Goal: Transaction & Acquisition: Download file/media

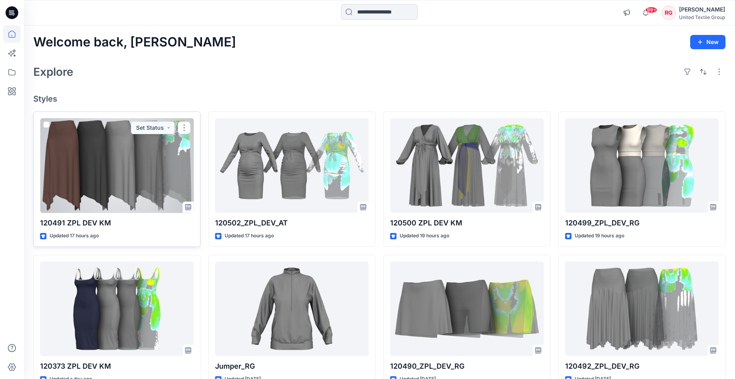
click at [123, 157] on div at bounding box center [117, 165] width 154 height 95
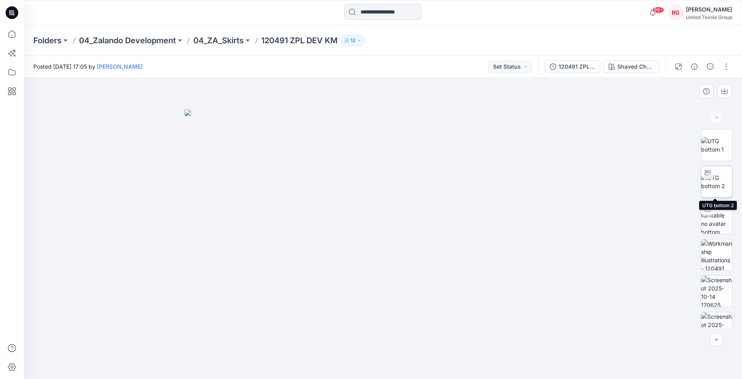
click at [715, 183] on img at bounding box center [716, 181] width 31 height 17
drag, startPoint x: 406, startPoint y: 201, endPoint x: 406, endPoint y: 246, distance: 44.9
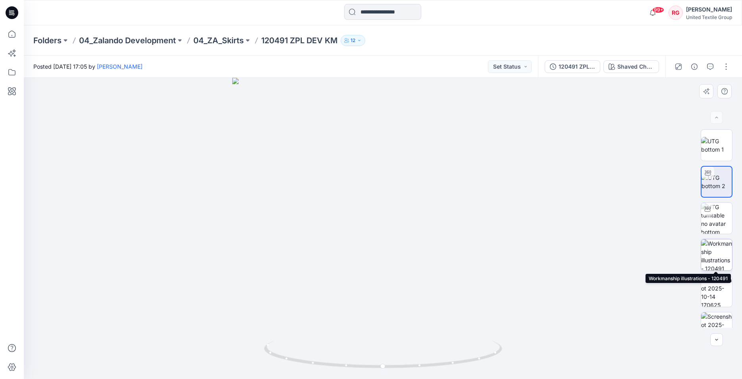
click at [710, 256] on img at bounding box center [716, 254] width 31 height 31
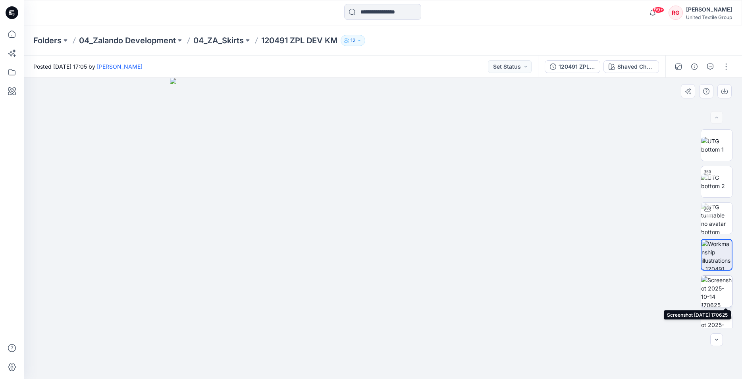
click at [724, 292] on img at bounding box center [716, 291] width 31 height 31
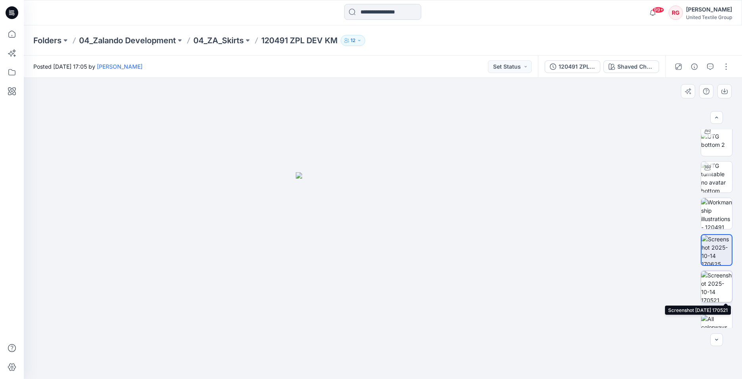
click at [715, 276] on img at bounding box center [716, 286] width 31 height 31
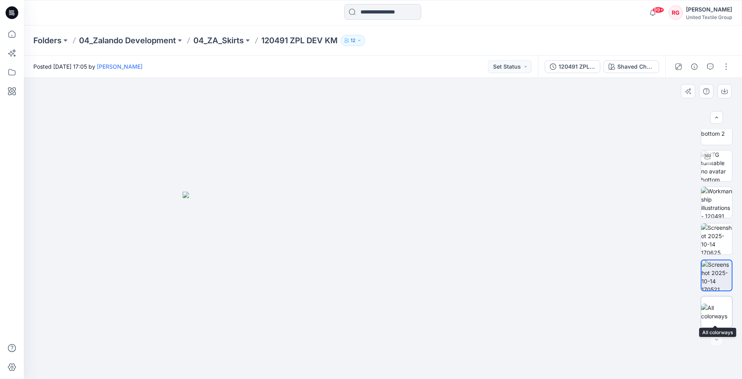
click at [717, 306] on img at bounding box center [716, 312] width 31 height 17
click at [713, 340] on div at bounding box center [716, 339] width 13 height 13
click at [717, 341] on div at bounding box center [716, 339] width 13 height 13
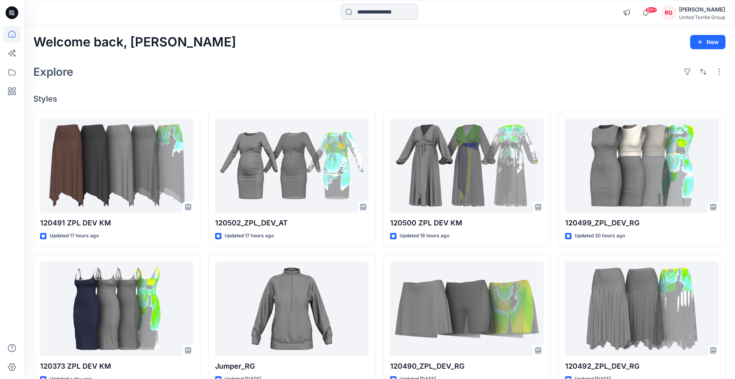
click at [381, 12] on input at bounding box center [379, 12] width 77 height 16
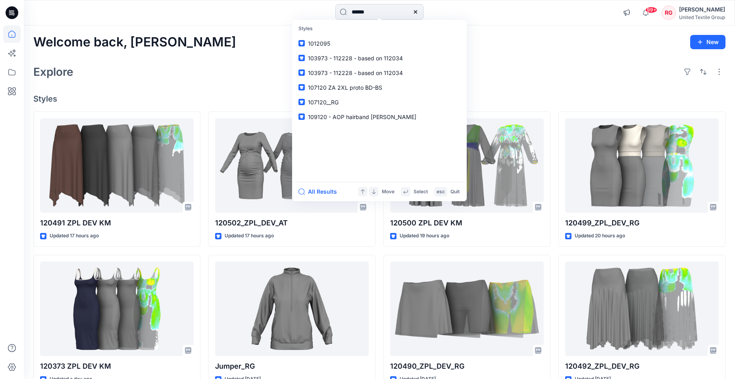
type input "******"
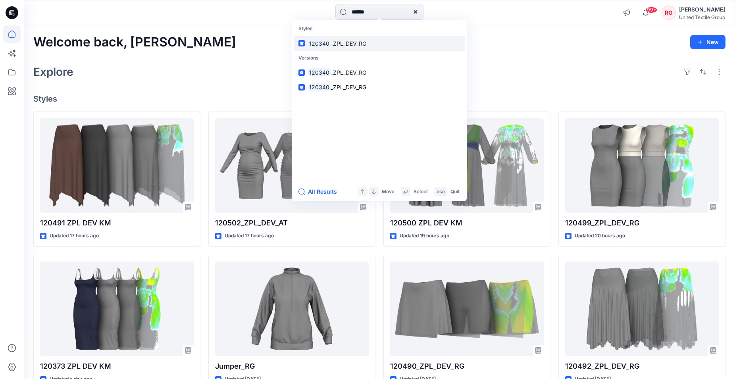
click at [376, 44] on link "120340 _ZPL_DEV_RG" at bounding box center [379, 43] width 171 height 15
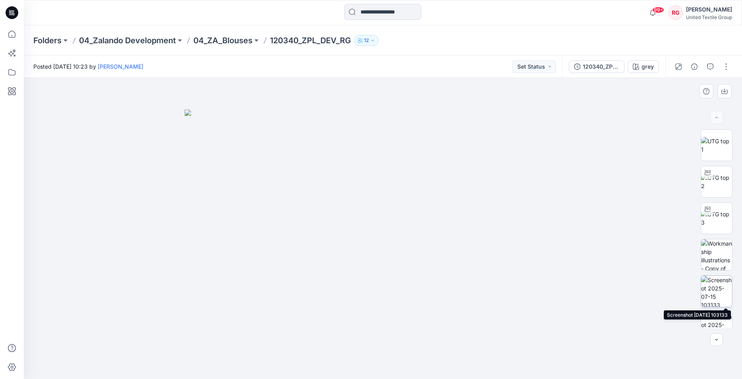
click at [711, 294] on img at bounding box center [716, 291] width 31 height 31
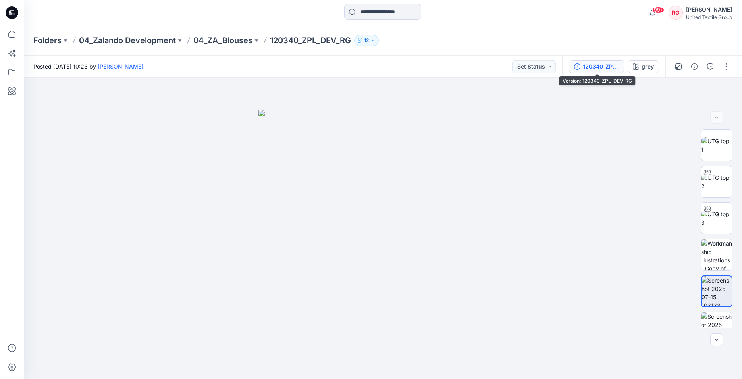
click at [603, 65] on div "120340_ZPL_DEV_RG" at bounding box center [601, 66] width 37 height 9
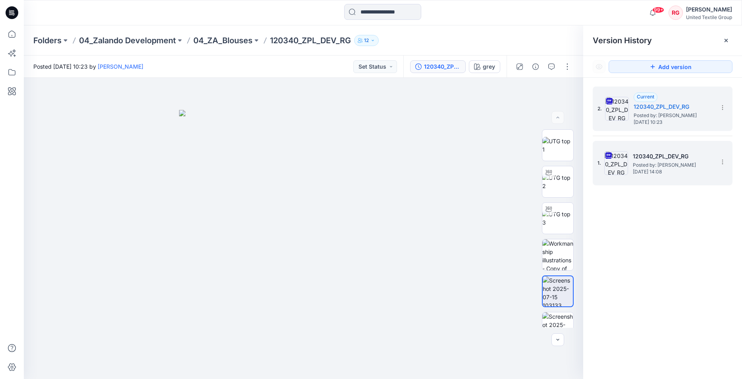
click at [661, 163] on span "Posted by: Rita Garneliene" at bounding box center [672, 165] width 79 height 8
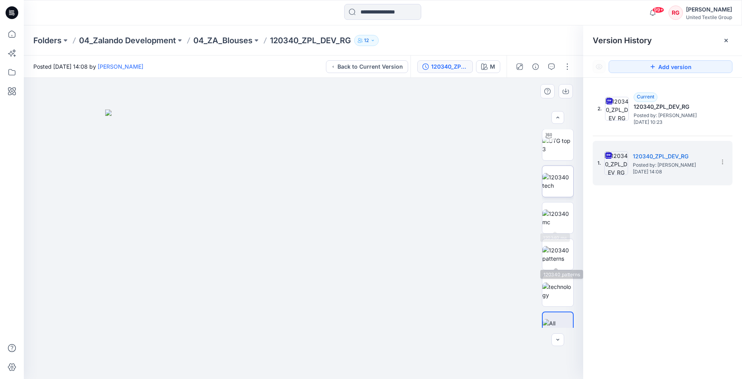
scroll to position [81, 0]
click at [555, 247] on img at bounding box center [557, 247] width 31 height 17
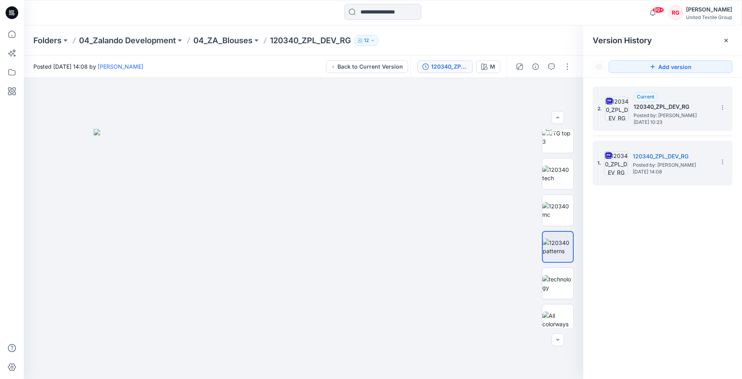
click at [674, 105] on h5 "120340_ZPL_DEV_RG" at bounding box center [673, 107] width 79 height 10
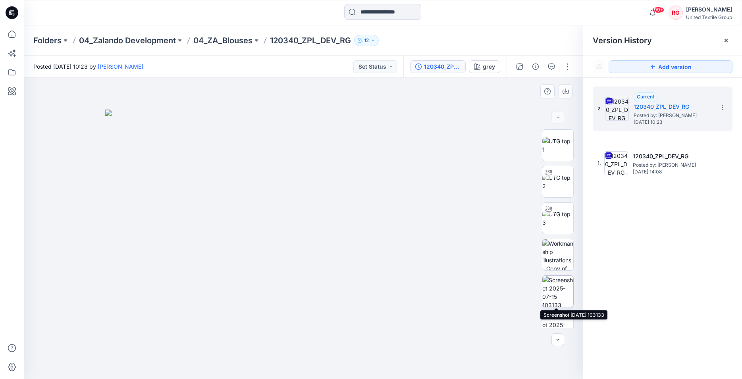
click at [555, 283] on img at bounding box center [557, 291] width 31 height 31
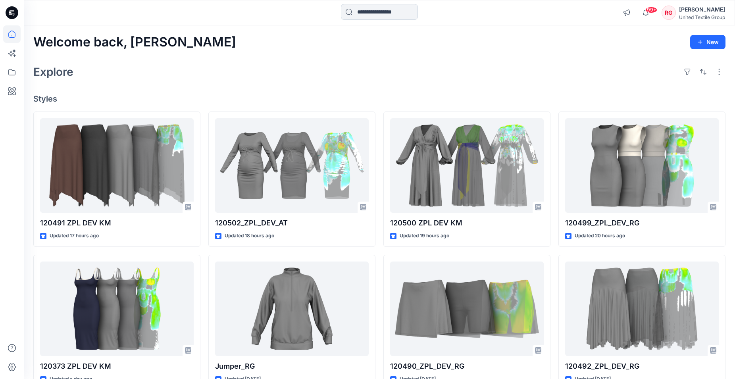
click at [360, 12] on input at bounding box center [379, 12] width 77 height 16
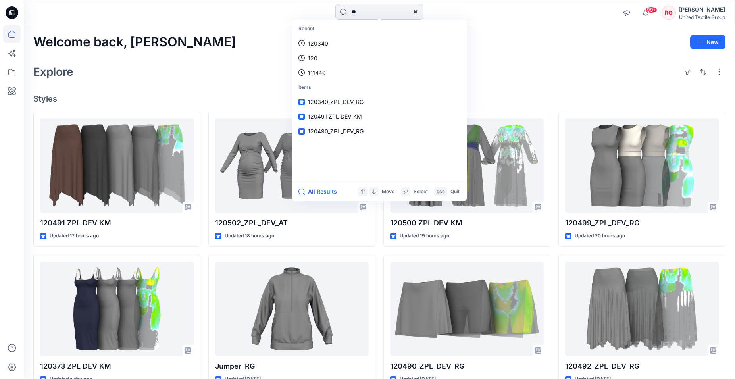
type input "*"
type input "******"
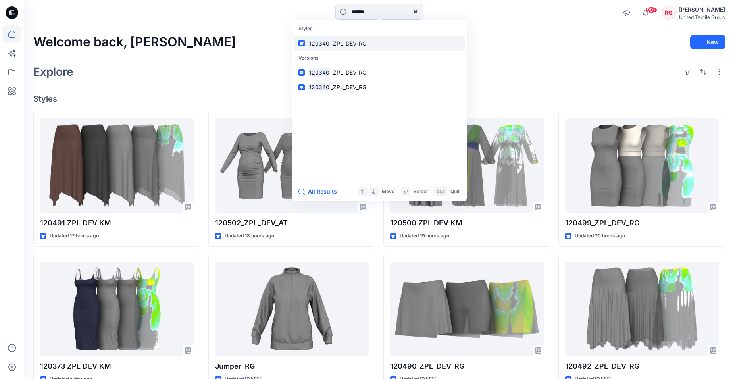
click at [324, 42] on mark "120340" at bounding box center [319, 43] width 23 height 9
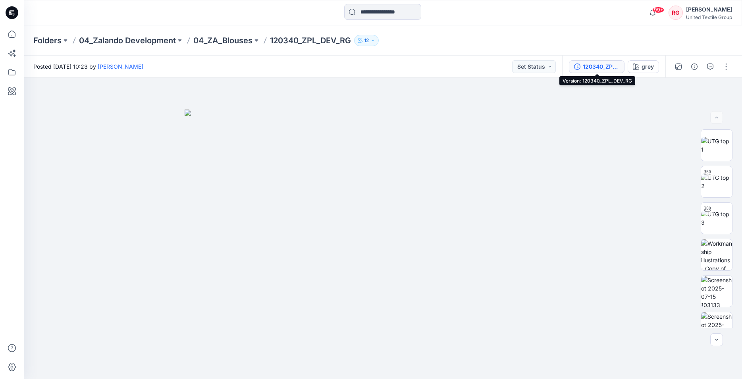
click at [595, 67] on div "120340_ZPL_DEV_RG" at bounding box center [601, 66] width 37 height 9
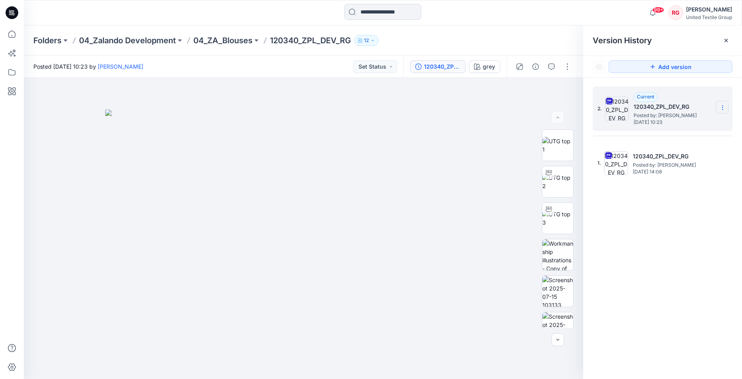
click at [723, 108] on icon at bounding box center [722, 107] width 6 height 6
click at [693, 123] on span "Download Source BW File" at bounding box center [682, 123] width 67 height 10
